Goal: Task Accomplishment & Management: Manage account settings

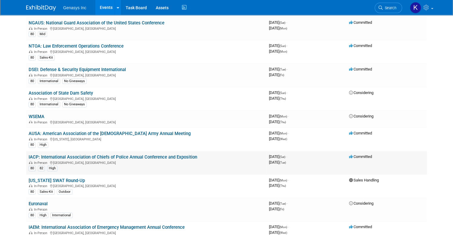
scroll to position [60, 0]
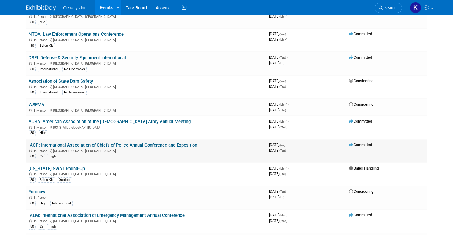
click at [42, 143] on link "IACP: International Association of Chiefs of Police Annual Conference and Expos…" at bounding box center [113, 145] width 168 height 5
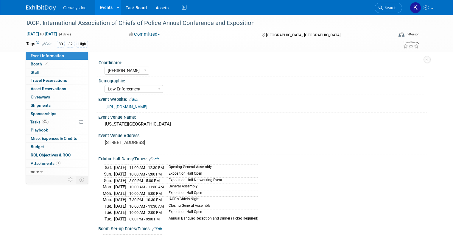
select select "[PERSON_NAME]"
select select "Law Enforcement"
select select "No"
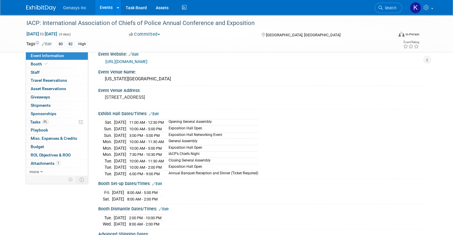
scroll to position [60, 0]
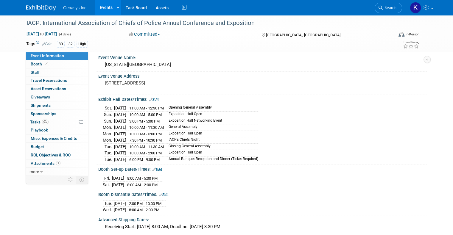
drag, startPoint x: 154, startPoint y: 152, endPoint x: 167, endPoint y: 152, distance: 13.7
click at [162, 152] on span "10:00 AM - 2:00 PM" at bounding box center [145, 153] width 32 height 4
click at [165, 152] on td "10:00 AM - 2:00 PM" at bounding box center [145, 153] width 39 height 7
drag, startPoint x: 168, startPoint y: 152, endPoint x: 155, endPoint y: 153, distance: 13.7
click at [155, 153] on td "10:00 AM - 2:00 PM" at bounding box center [145, 153] width 39 height 7
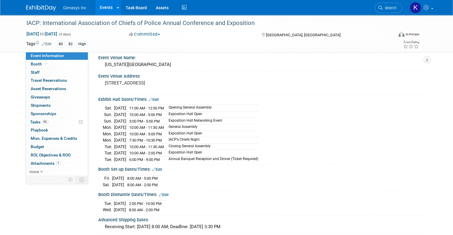
click at [165, 152] on td "10:00 AM - 2:00 PM" at bounding box center [145, 153] width 39 height 7
drag, startPoint x: 165, startPoint y: 182, endPoint x: 134, endPoint y: 184, distance: 31.3
click at [134, 184] on td "8:00 AM - 2:00 PM" at bounding box center [141, 185] width 35 height 6
click at [181, 180] on div "Fri. Oct 17, 2025 8:00 AM - 5:00 PM Sat. Oct 18, 2025 8:00 AM - 2:00 PM" at bounding box center [262, 181] width 319 height 14
drag, startPoint x: 164, startPoint y: 182, endPoint x: 133, endPoint y: 184, distance: 31.0
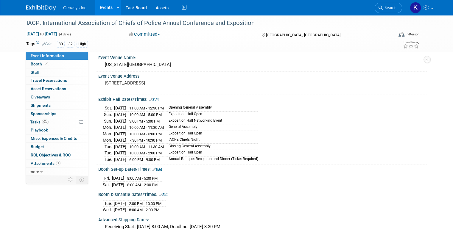
click at [133, 184] on td "8:00 AM - 2:00 PM" at bounding box center [141, 185] width 35 height 6
click at [177, 181] on div "Fri. Oct 17, 2025 8:00 AM - 5:00 PM Sat. Oct 18, 2025 8:00 AM - 2:00 PM" at bounding box center [262, 181] width 319 height 14
click at [103, 9] on link "Events" at bounding box center [106, 7] width 22 height 15
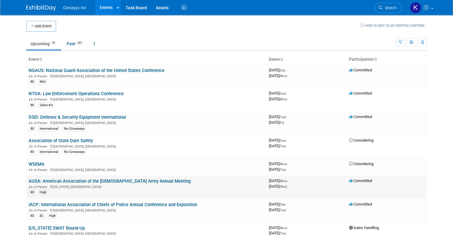
click at [57, 180] on link "AUSA: American Association of the [DEMOGRAPHIC_DATA] Army Annual Meeting" at bounding box center [110, 181] width 162 height 5
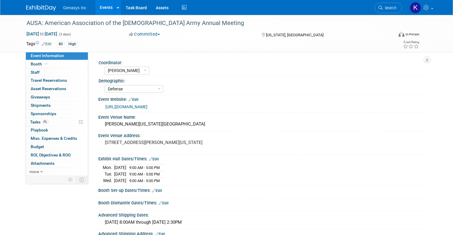
select select "Kate"
select select "Defense"
select select "No"
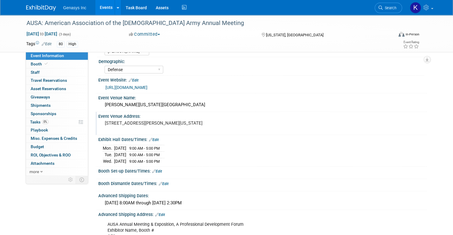
scroll to position [30, 0]
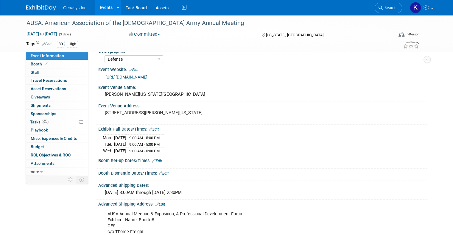
click at [95, 10] on link "Events" at bounding box center [106, 7] width 22 height 15
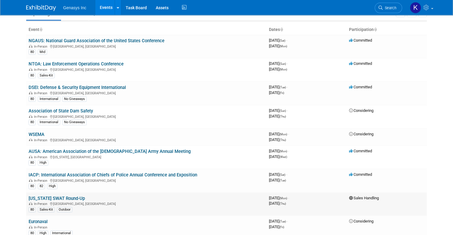
scroll to position [60, 0]
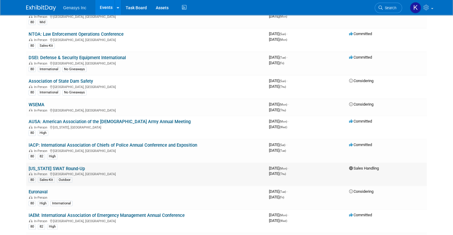
click at [63, 166] on link "[US_STATE] SWAT Round-Up" at bounding box center [57, 168] width 56 height 5
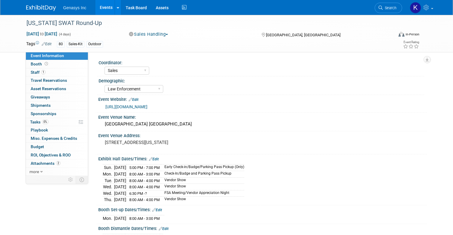
select select "Sales"
select select "Law Enforcement"
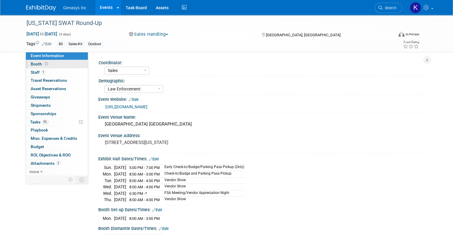
click at [43, 62] on span "Booth" at bounding box center [40, 64] width 18 height 5
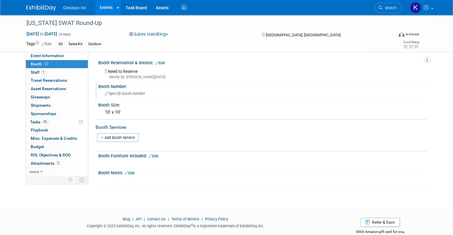
click at [113, 95] on span "Specify booth number" at bounding box center [125, 93] width 40 height 4
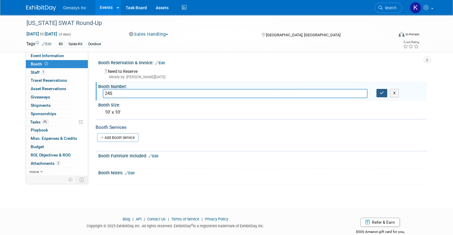
type input "24S"
click at [383, 93] on icon "button" at bounding box center [382, 93] width 4 height 4
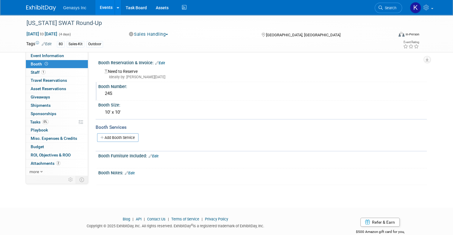
click at [100, 6] on link "Events" at bounding box center [106, 7] width 22 height 15
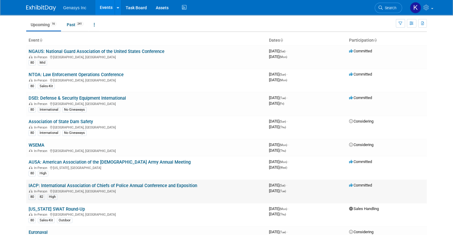
scroll to position [30, 0]
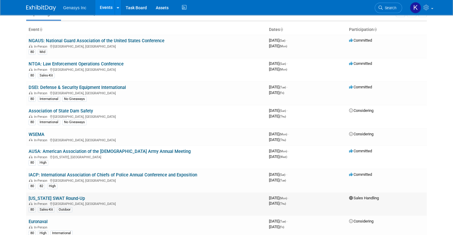
click at [56, 196] on link "[US_STATE] SWAT Round-Up" at bounding box center [57, 198] width 56 height 5
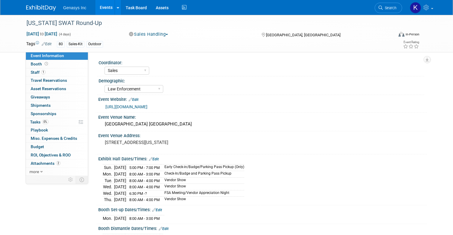
select select "Sales"
select select "Law Enforcement"
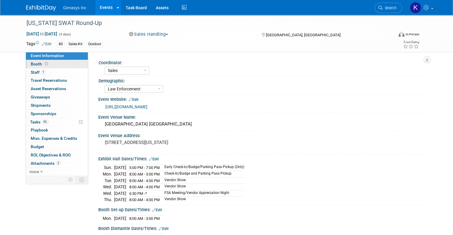
click at [45, 63] on icon at bounding box center [46, 63] width 3 height 3
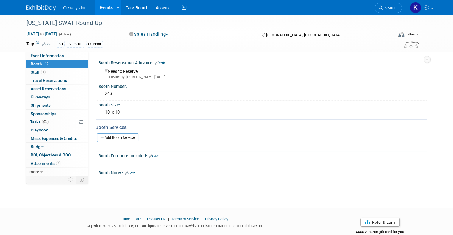
click at [155, 63] on icon at bounding box center [157, 63] width 4 height 4
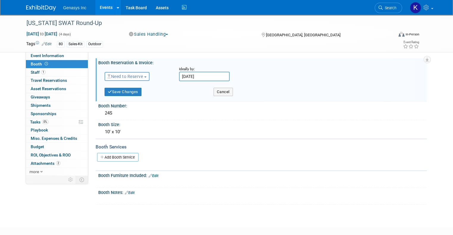
click at [140, 72] on div "Need to Reserve Need to Reserve Reserved No Reservation Required" at bounding box center [137, 75] width 74 height 17
click at [138, 76] on span "Need to Reserve" at bounding box center [124, 76] width 35 height 5
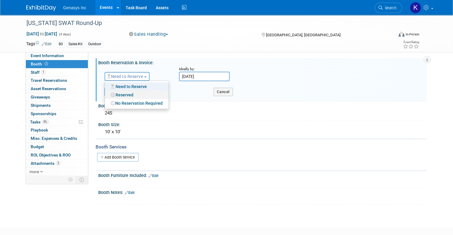
click at [127, 96] on link "Reserved" at bounding box center [137, 95] width 64 height 8
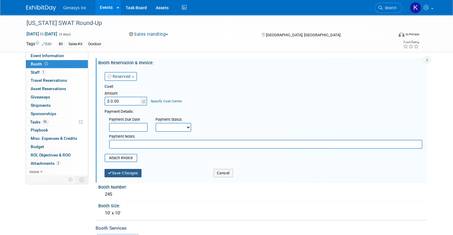
click at [121, 173] on button "Save Changes" at bounding box center [122, 173] width 37 height 8
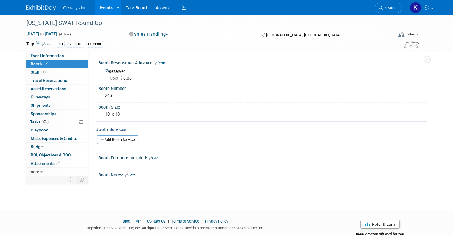
click at [107, 7] on link "Events" at bounding box center [106, 7] width 22 height 15
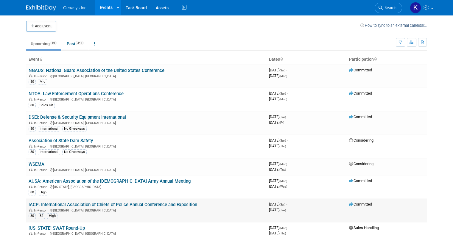
click at [70, 202] on link "IACP: International Association of Chiefs of Police Annual Conference and Expos…" at bounding box center [113, 204] width 168 height 5
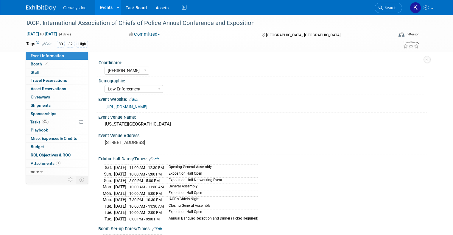
select select "[PERSON_NAME]"
select select "Law Enforcement"
select select "No"
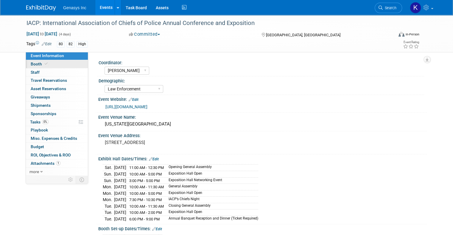
click at [43, 61] on link "Booth" at bounding box center [57, 64] width 62 height 8
